Goal: Use online tool/utility

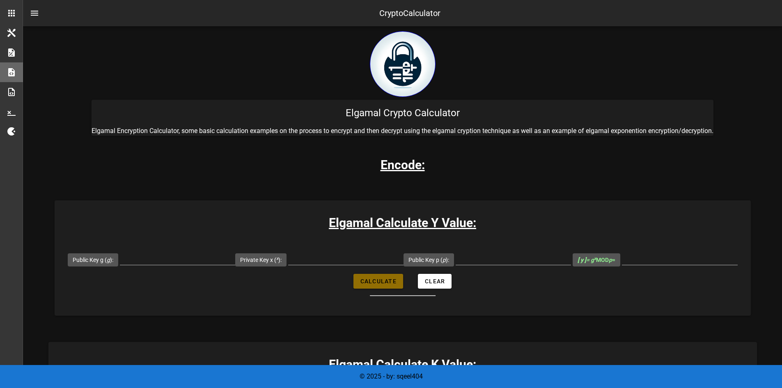
click at [381, 282] on span "Calculate" at bounding box center [378, 281] width 37 height 7
type input "All fields are required"
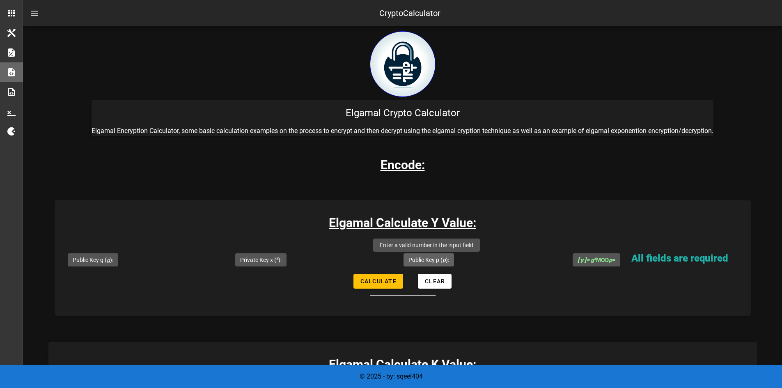
click at [428, 259] on label "Public Key p ( p ):" at bounding box center [428, 260] width 41 height 8
click at [456, 259] on input "Public Key p ( p ):" at bounding box center [513, 258] width 115 height 13
type input "5"
click at [379, 281] on span "Calculate" at bounding box center [378, 281] width 37 height 7
click at [363, 255] on input "Private Key x ( x ):" at bounding box center [345, 258] width 115 height 13
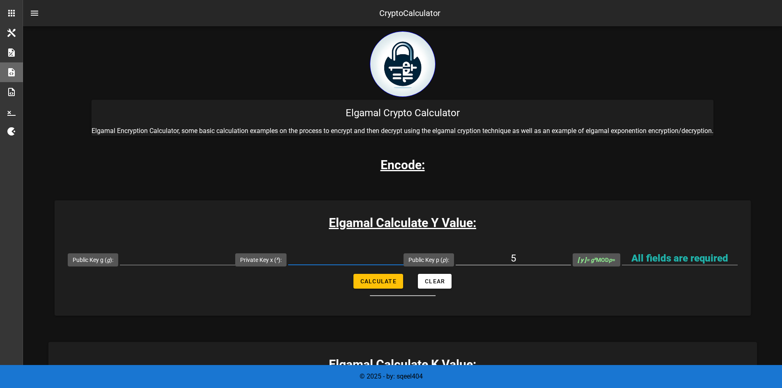
click at [500, 257] on input "5" at bounding box center [513, 258] width 115 height 13
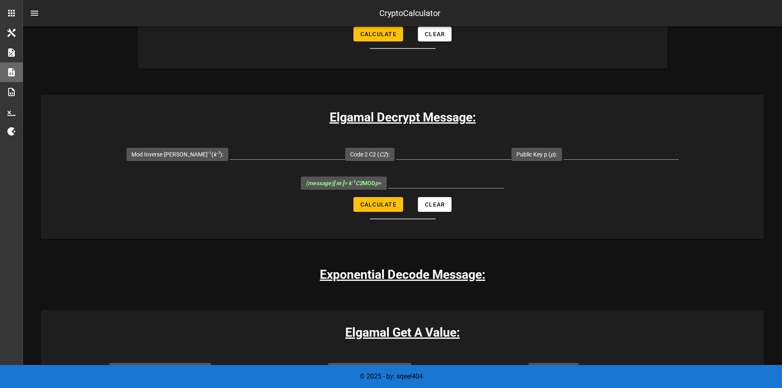
scroll to position [1478, 0]
